Goal: Task Accomplishment & Management: Manage account settings

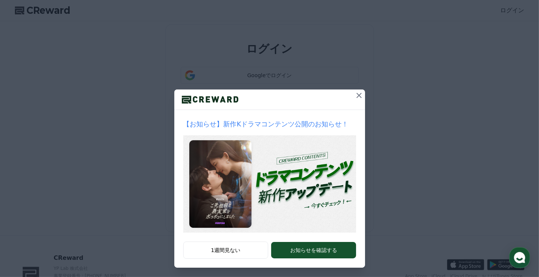
click at [359, 98] on icon at bounding box center [359, 95] width 9 height 9
